Goal: Task Accomplishment & Management: Manage account settings

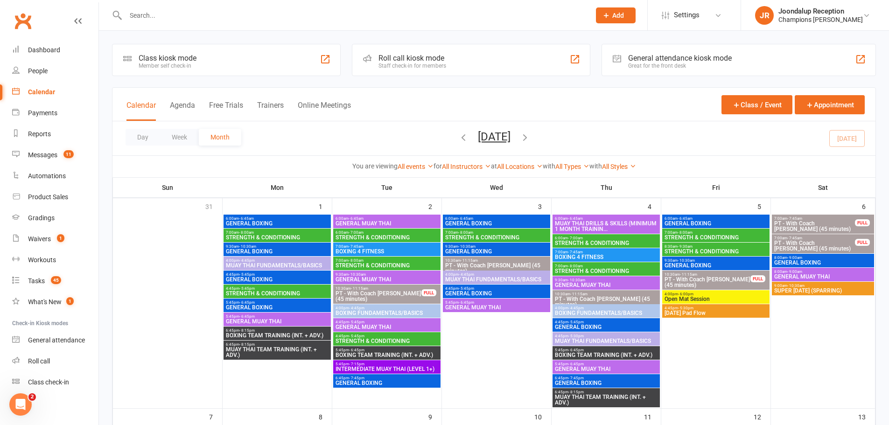
scroll to position [47, 0]
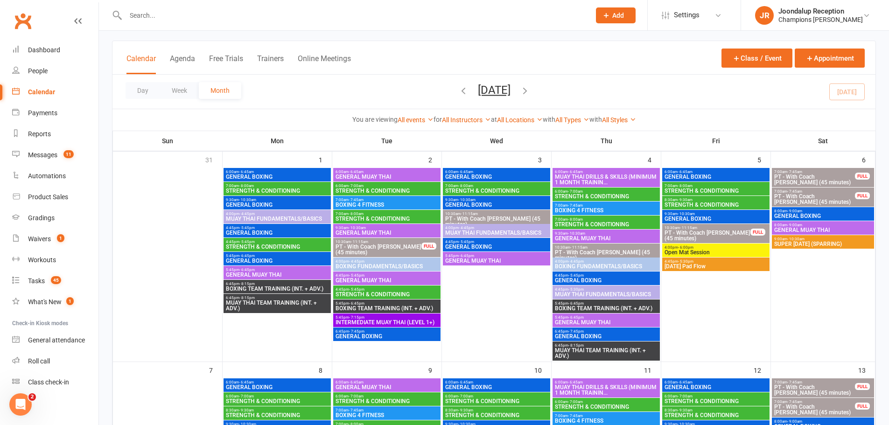
click at [839, 5] on li "JR Joondalup Reception Champions Gym Myaree Signed in as: Champions Gym Myaree …" at bounding box center [815, 15] width 148 height 30
click at [843, 14] on div "Joondalup Reception" at bounding box center [820, 11] width 84 height 8
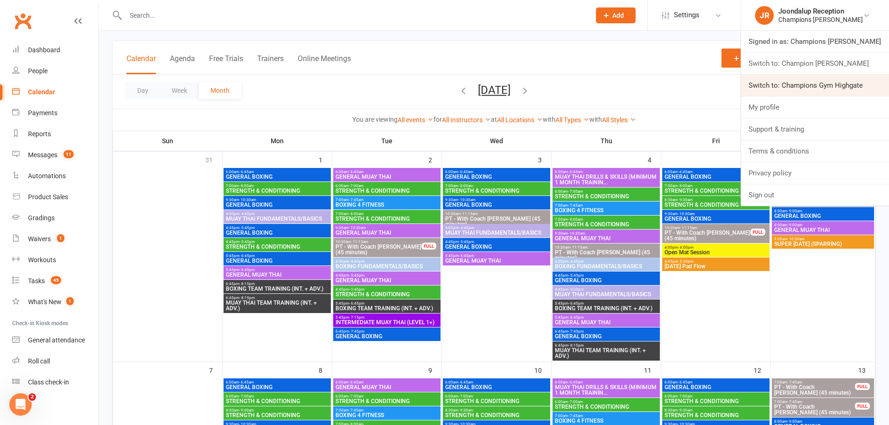
click at [860, 84] on link "Switch to: Champions Gym Highgate" at bounding box center [815, 85] width 148 height 21
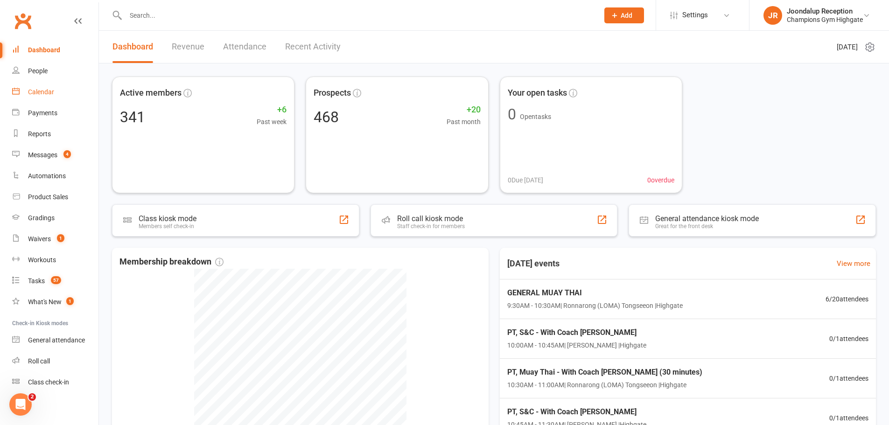
click at [38, 92] on div "Calendar" at bounding box center [41, 91] width 26 height 7
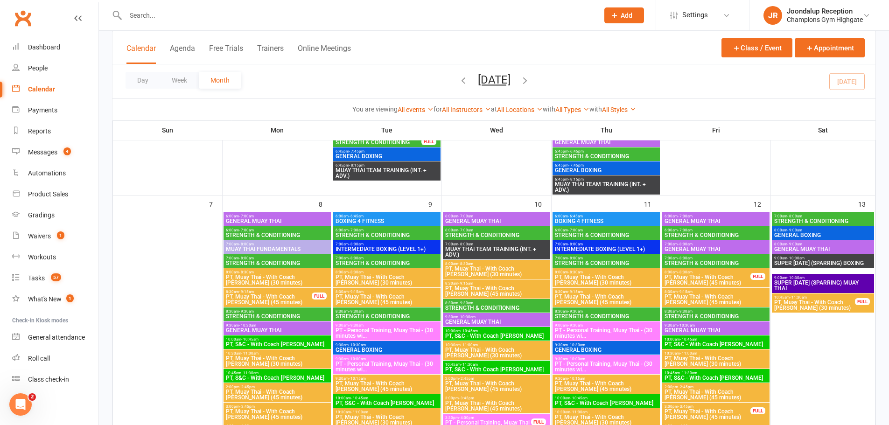
scroll to position [420, 0]
